Goal: Browse casually: Explore the website without a specific task or goal

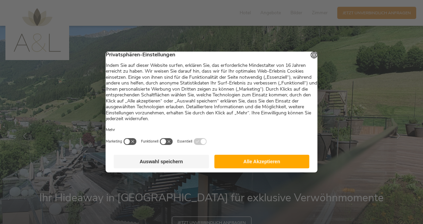
click at [240, 166] on button "Alle Akzeptieren" at bounding box center [261, 162] width 95 height 14
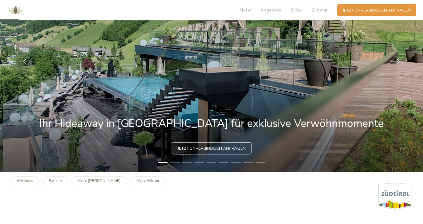
scroll to position [75, 0]
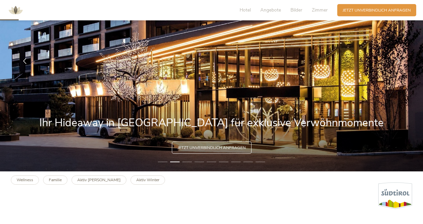
click at [186, 162] on li "3" at bounding box center [186, 161] width 9 height 5
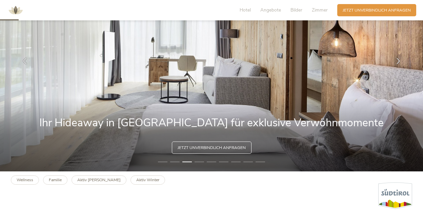
click at [200, 162] on li "4" at bounding box center [199, 161] width 9 height 5
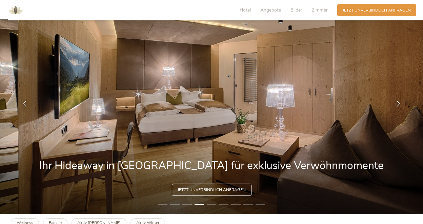
scroll to position [31, 0]
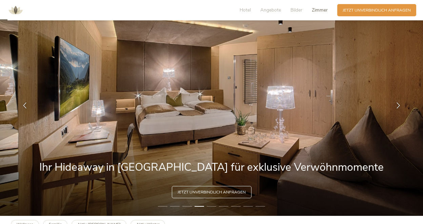
click at [319, 12] on span "Zimmer" at bounding box center [320, 10] width 16 height 6
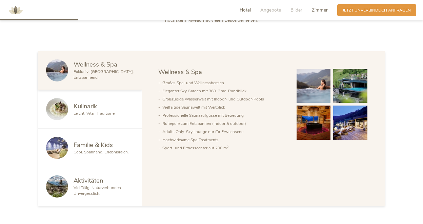
scroll to position [306, 0]
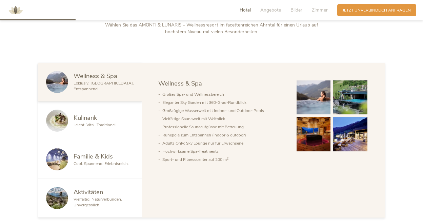
click at [114, 153] on div "Familie & Kids" at bounding box center [104, 156] width 60 height 9
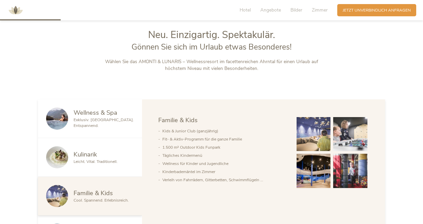
scroll to position [270, 0]
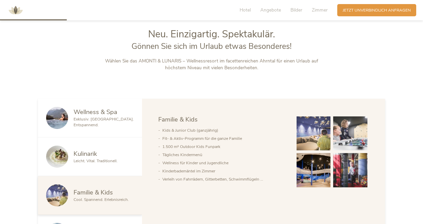
click at [312, 136] on img at bounding box center [314, 133] width 34 height 34
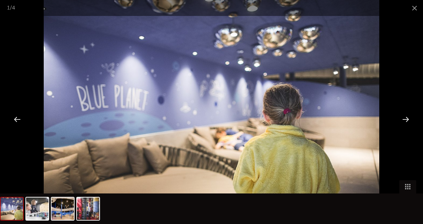
click at [407, 120] on div at bounding box center [405, 118] width 21 height 21
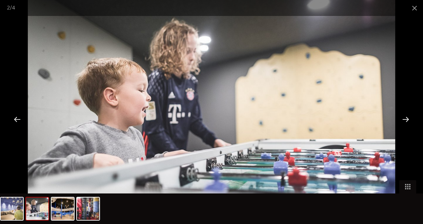
click at [407, 120] on div at bounding box center [405, 118] width 21 height 21
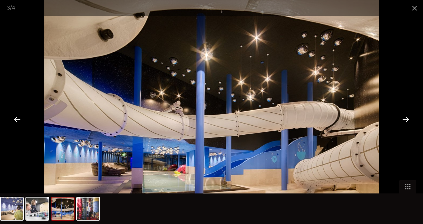
click at [407, 120] on div at bounding box center [405, 118] width 21 height 21
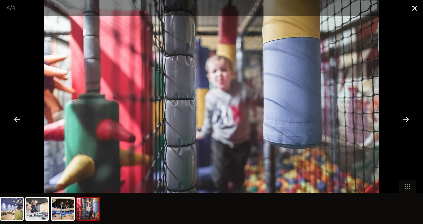
click at [414, 8] on span at bounding box center [414, 8] width 17 height 16
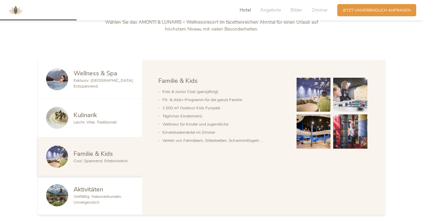
scroll to position [311, 0]
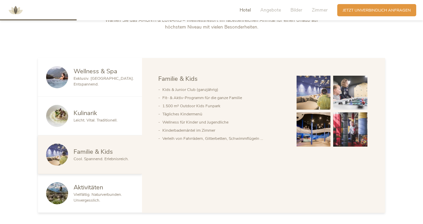
click at [87, 183] on span "Aktivitäten" at bounding box center [88, 187] width 29 height 8
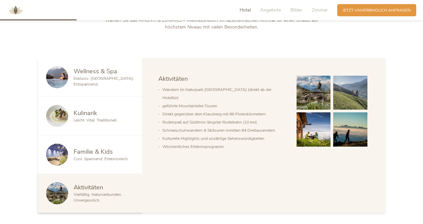
click at [117, 85] on div "Wellness & Spa Exklusiv. [GEOGRAPHIC_DATA]. Entspannend." at bounding box center [90, 77] width 104 height 39
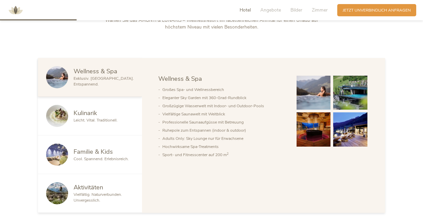
click at [99, 116] on div "Kulinarik" at bounding box center [104, 112] width 60 height 9
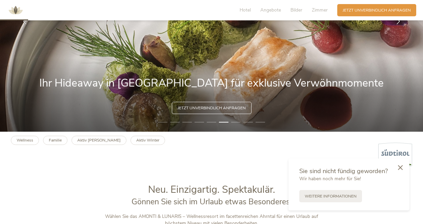
scroll to position [0, 0]
